Goal: Use online tool/utility: Utilize a website feature to perform a specific function

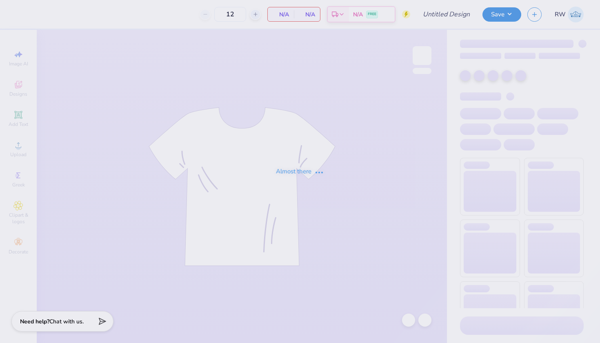
type input "15"
type input "African Caribbean Student Association"
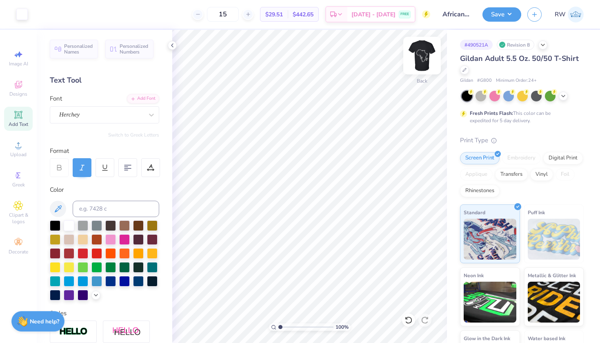
click at [423, 62] on img at bounding box center [422, 55] width 33 height 33
type input "6.56"
type input "10.89"
type input "11.77"
type input "7.77"
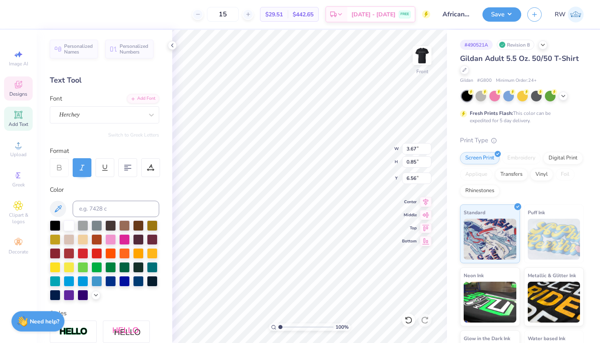
type input "20.19"
type input "6.39"
click at [412, 320] on icon at bounding box center [408, 319] width 7 height 7
click at [410, 315] on div at bounding box center [408, 319] width 13 height 13
type input "6.56"
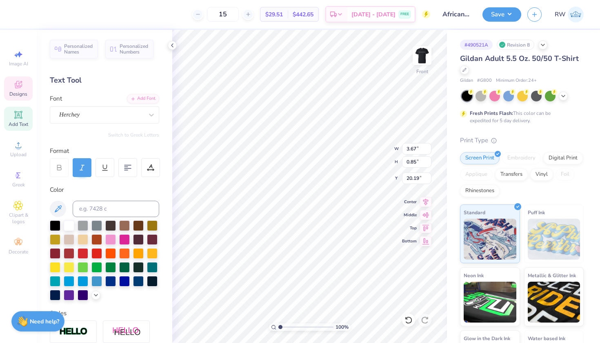
type input "18.86"
type input "6.03"
type input "5.10"
type input "3.67"
type input "0.85"
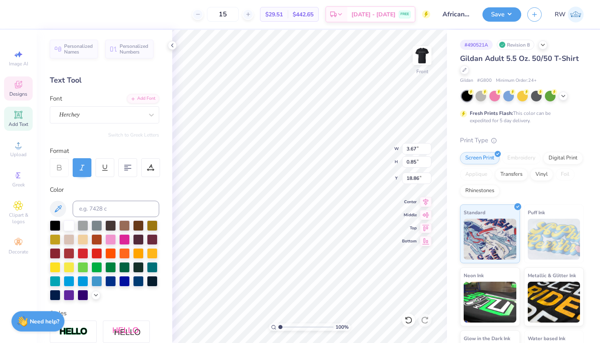
type input "17.20"
type input "19.91"
type input "10.89"
type input "11.77"
type input "6.03"
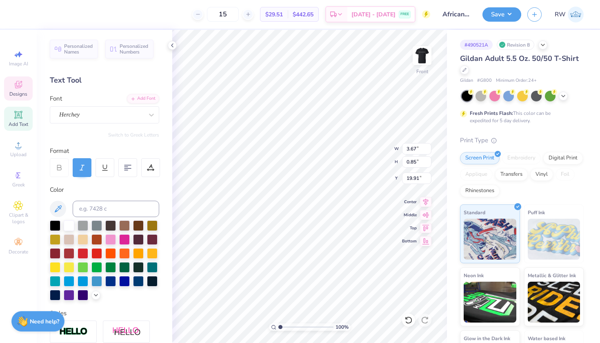
type input "18.65"
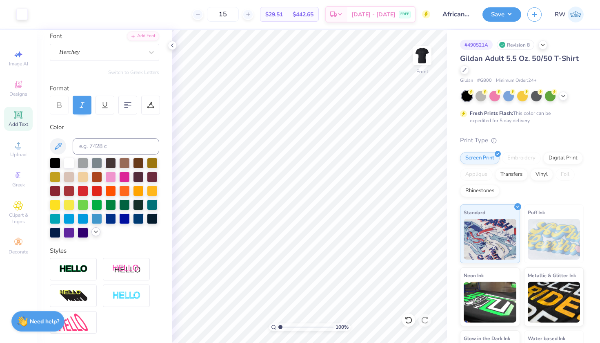
click at [96, 233] on icon at bounding box center [96, 231] width 7 height 7
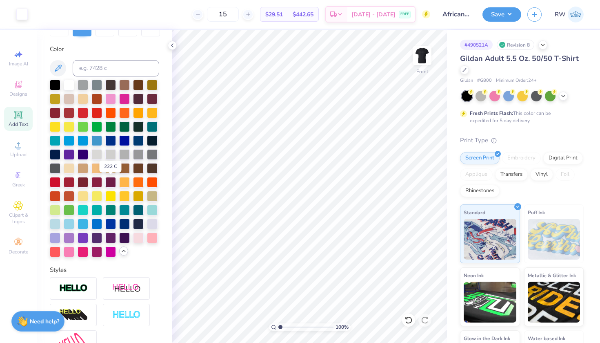
scroll to position [140, 0]
